Goal: Task Accomplishment & Management: Manage account settings

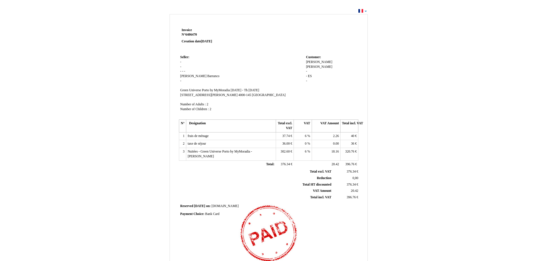
click at [427, 70] on div "Invoice Invoice N° 6486470 6486470 Creation date 15 August 2025 Seller: Seller:…" at bounding box center [268, 173] width 331 height 320
